Goal: Navigation & Orientation: Find specific page/section

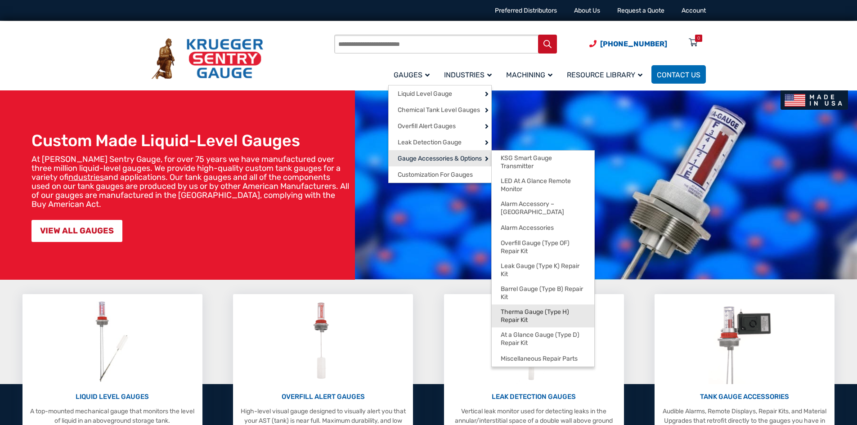
click at [555, 308] on span "Therma Gauge (Type H) Repair Kit" at bounding box center [543, 316] width 85 height 16
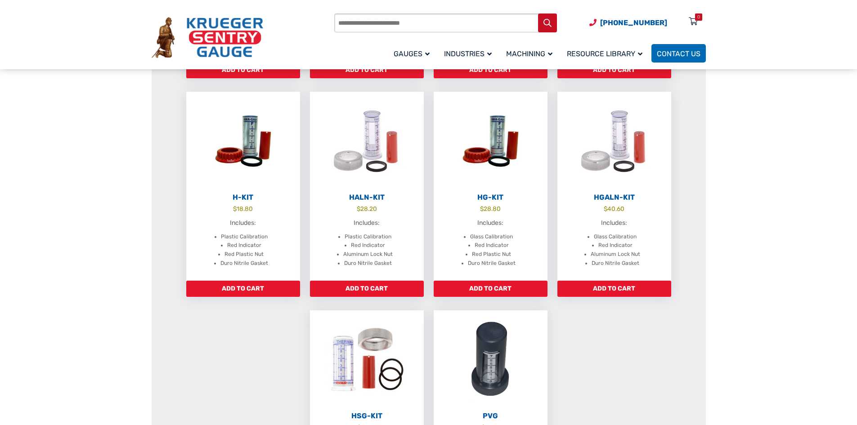
scroll to position [315, 0]
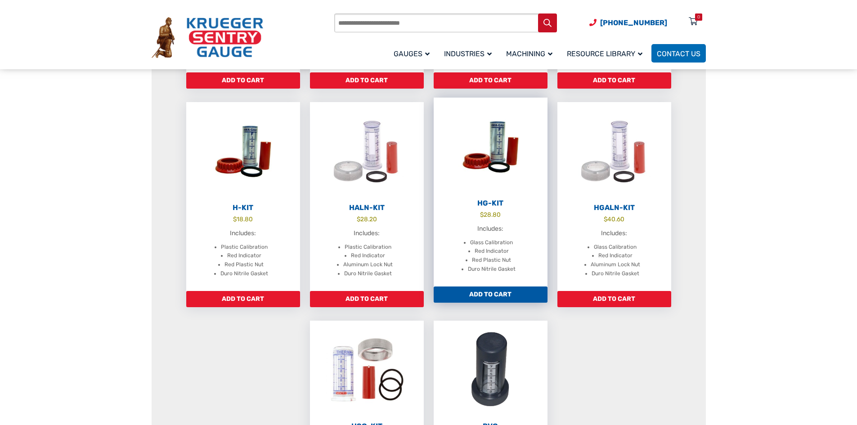
click at [492, 165] on img at bounding box center [491, 147] width 114 height 99
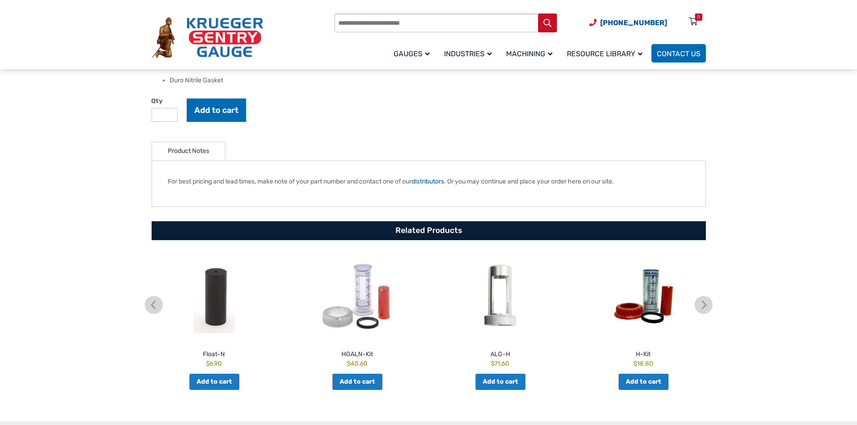
scroll to position [360, 0]
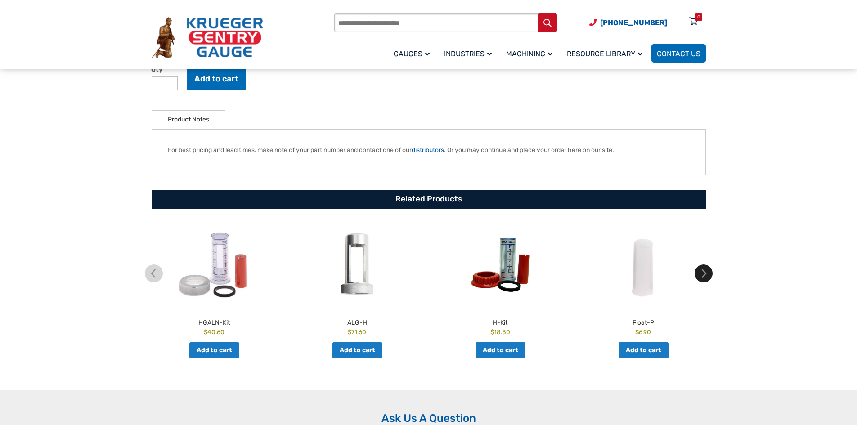
click at [708, 273] on img at bounding box center [703, 273] width 18 height 18
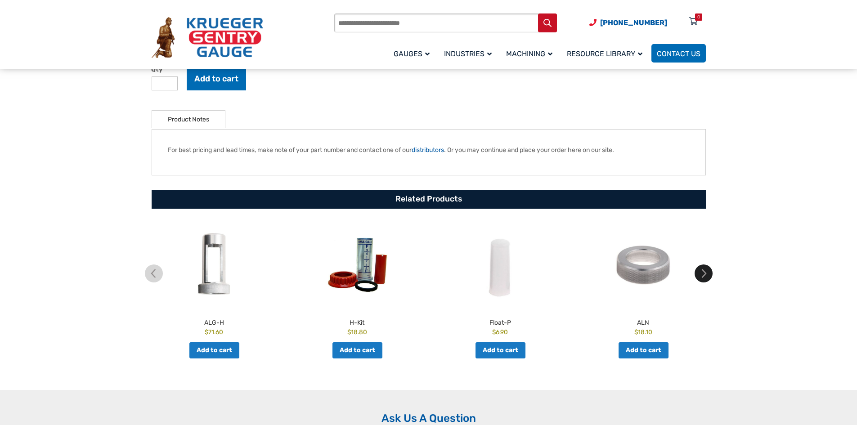
click at [708, 273] on img at bounding box center [703, 273] width 18 height 18
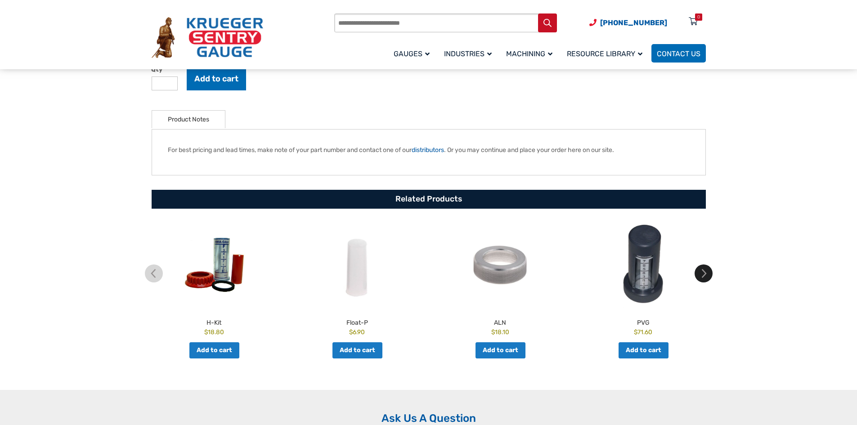
click at [708, 273] on img at bounding box center [703, 273] width 18 height 18
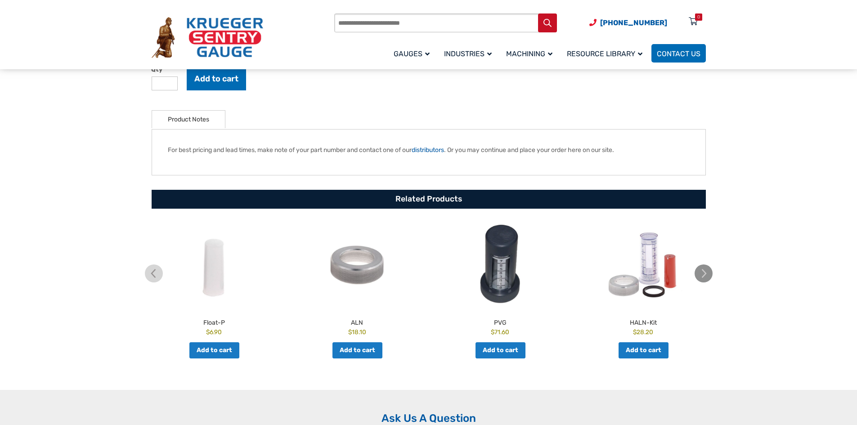
click at [708, 273] on img at bounding box center [703, 273] width 18 height 18
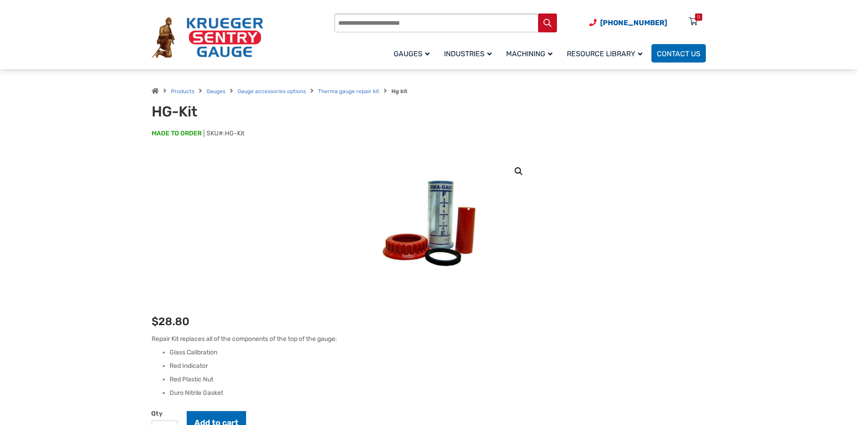
scroll to position [0, 0]
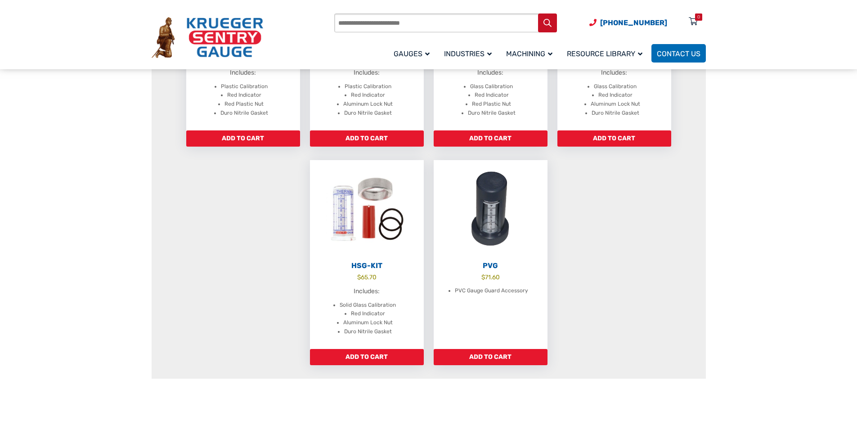
scroll to position [540, 0]
